Goal: Find specific page/section: Find specific page/section

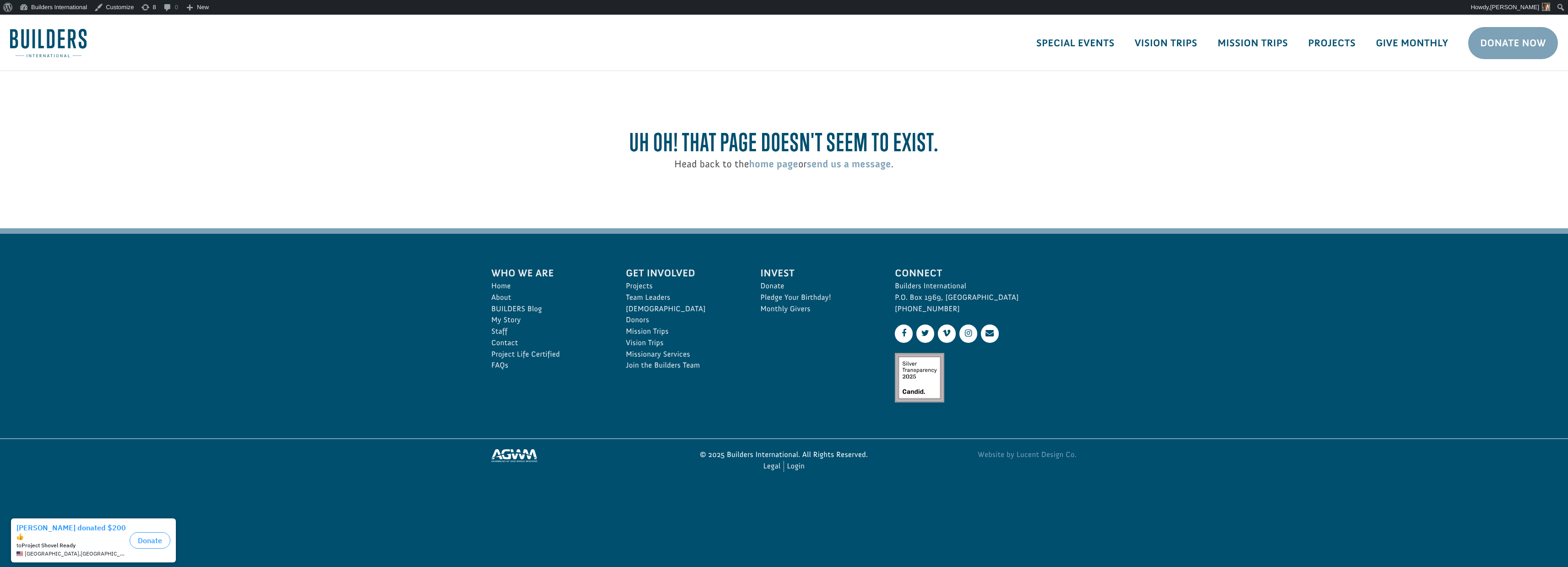
scroll to position [0, 1]
click at [58, 3] on link "Builders International" at bounding box center [53, 7] width 75 height 15
